Goal: Task Accomplishment & Management: Use online tool/utility

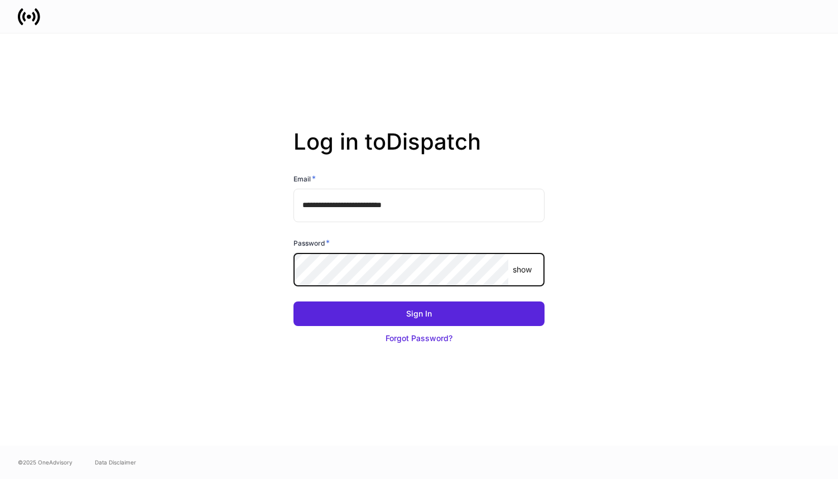
click at [0, 478] on com-1password-button at bounding box center [0, 479] width 0 height 0
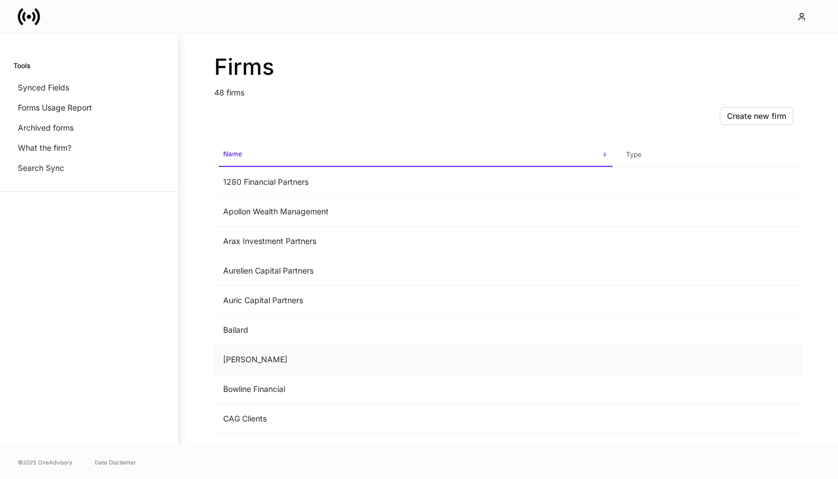
scroll to position [432, 0]
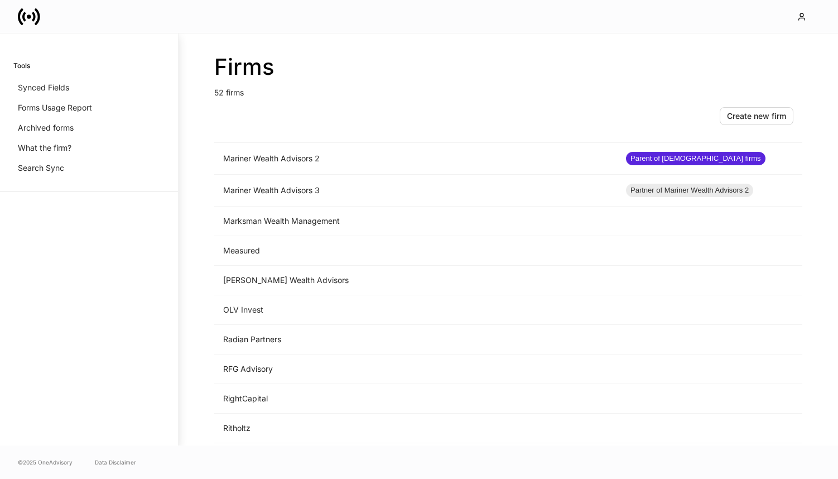
scroll to position [919, 0]
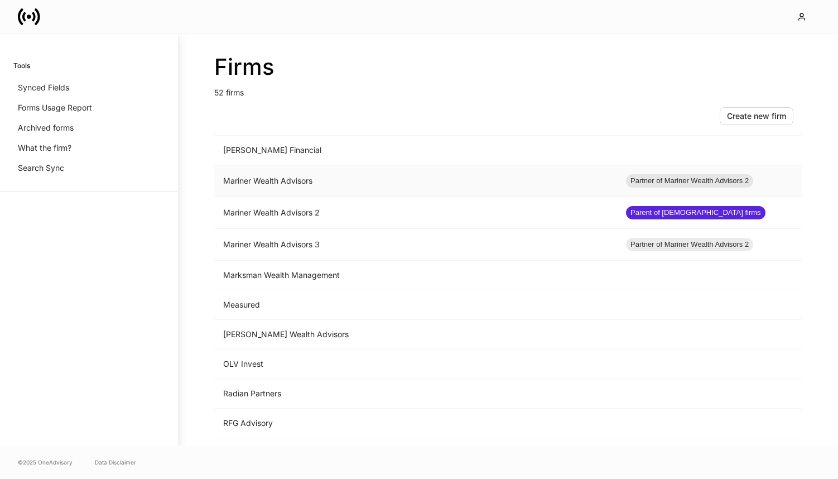
click at [301, 184] on td "Mariner Wealth Advisors" at bounding box center [415, 181] width 403 height 32
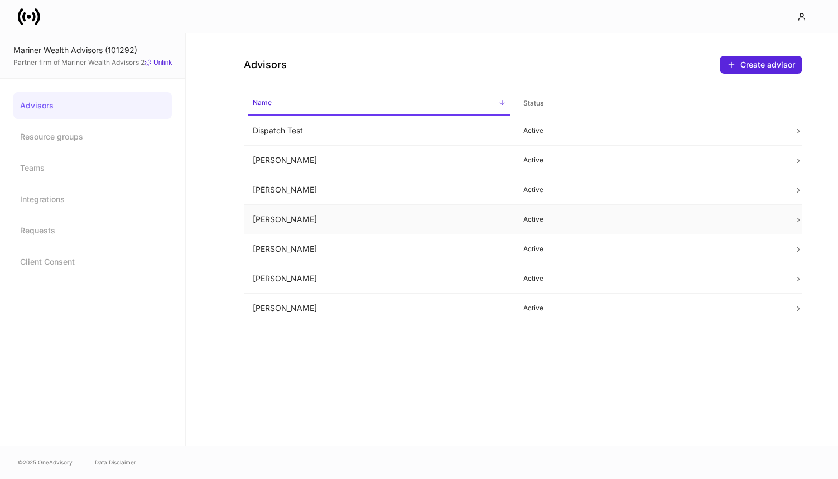
click at [419, 216] on td "Lacey Knox" at bounding box center [379, 220] width 271 height 30
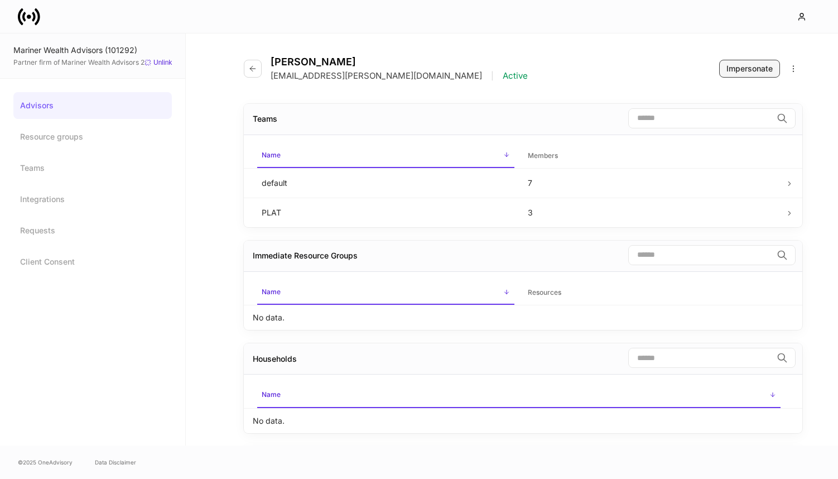
click at [739, 65] on div "Impersonate" at bounding box center [749, 68] width 46 height 11
click at [251, 67] on icon "button" at bounding box center [252, 68] width 5 height 5
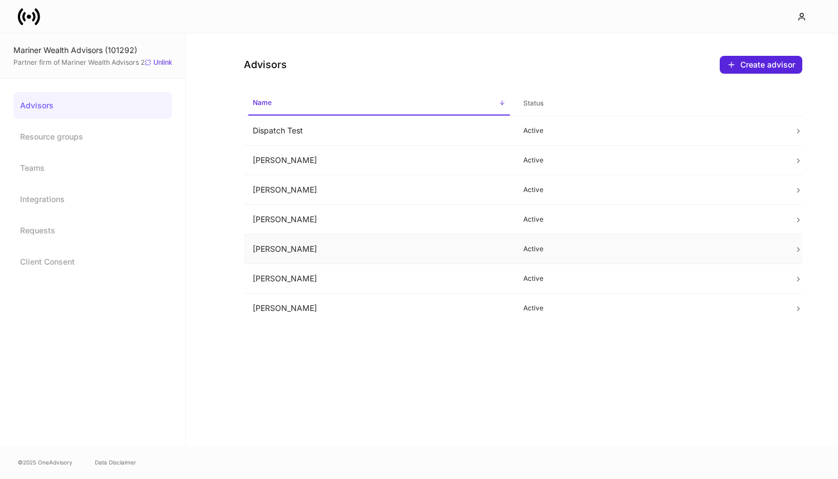
click at [294, 259] on td "Lauren Hass" at bounding box center [379, 249] width 271 height 30
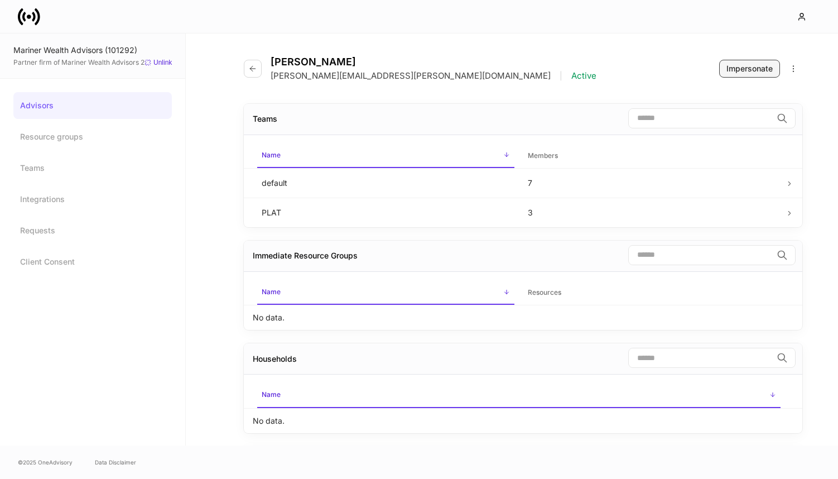
click at [735, 73] on div "Impersonate" at bounding box center [749, 68] width 46 height 11
click at [248, 66] on button "button" at bounding box center [253, 69] width 18 height 18
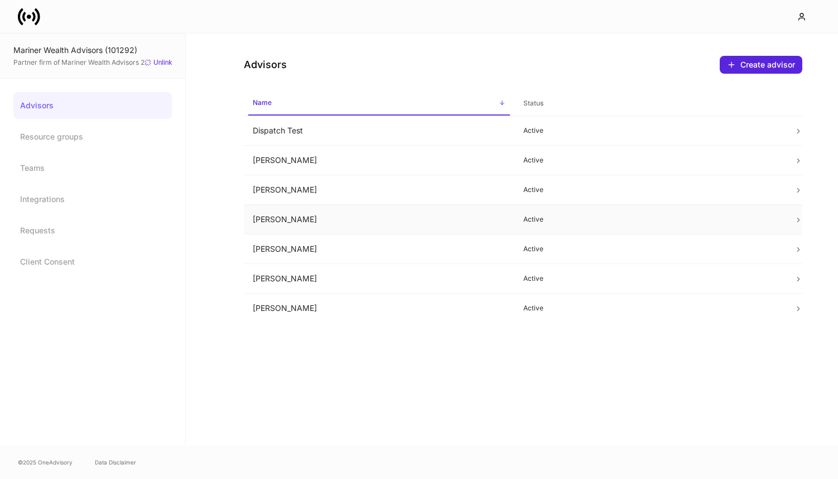
click at [341, 220] on td "Lacey Knox" at bounding box center [379, 220] width 271 height 30
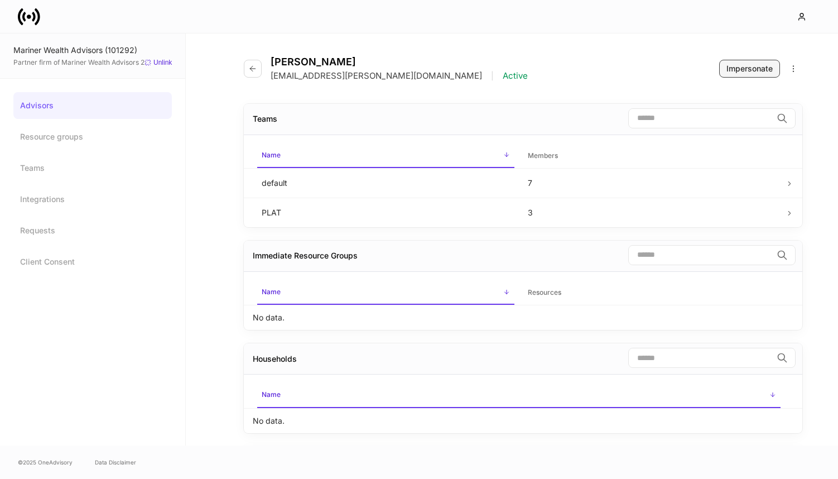
click at [728, 70] on div "Impersonate" at bounding box center [749, 68] width 46 height 11
click at [253, 72] on icon "button" at bounding box center [252, 68] width 9 height 9
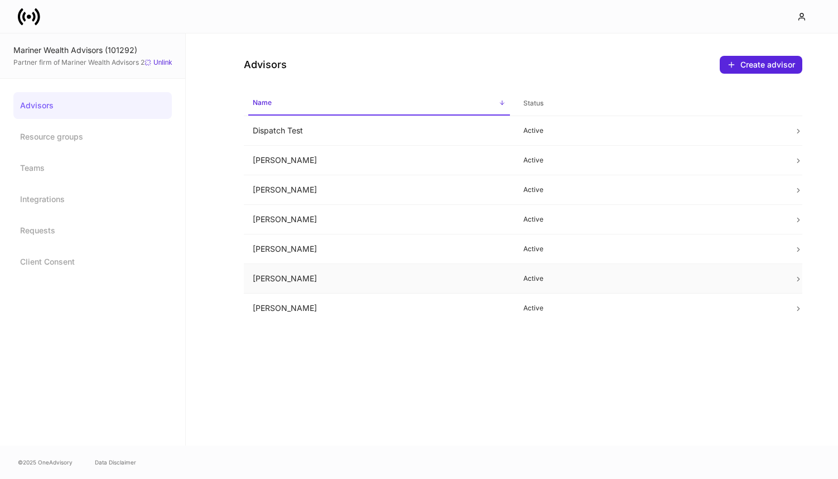
click at [339, 268] on td "Mark Harris" at bounding box center [379, 279] width 271 height 30
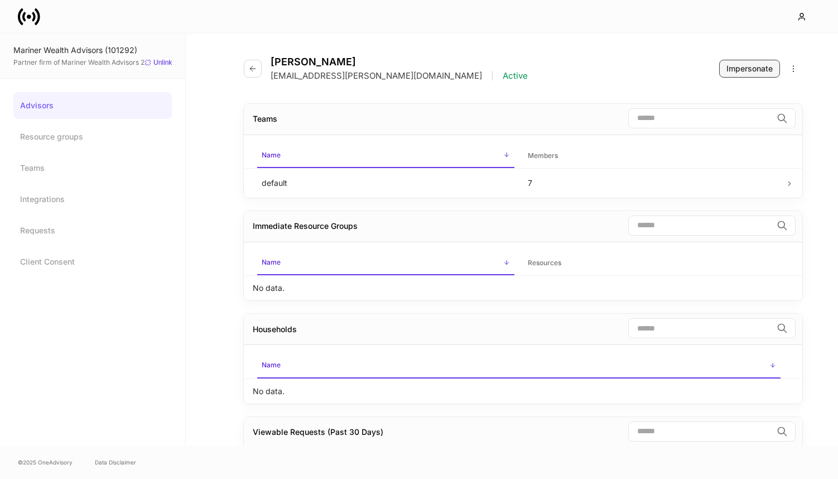
click at [741, 63] on div "Impersonate" at bounding box center [749, 68] width 46 height 11
